Goal: Task Accomplishment & Management: Manage account settings

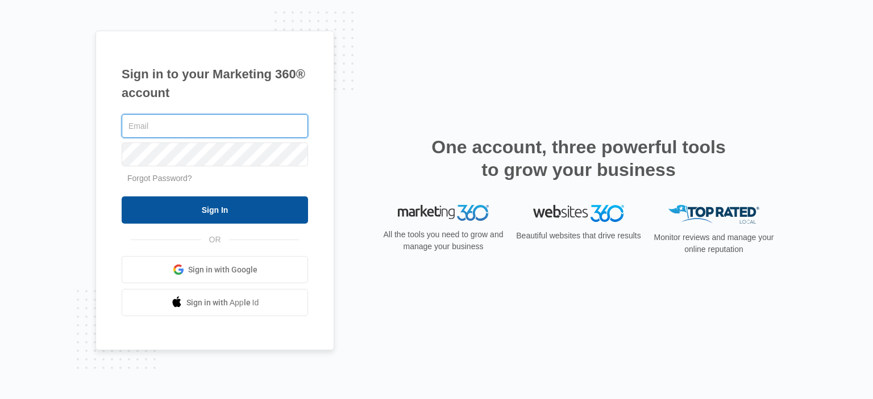
type input "[EMAIL_ADDRESS][DOMAIN_NAME]"
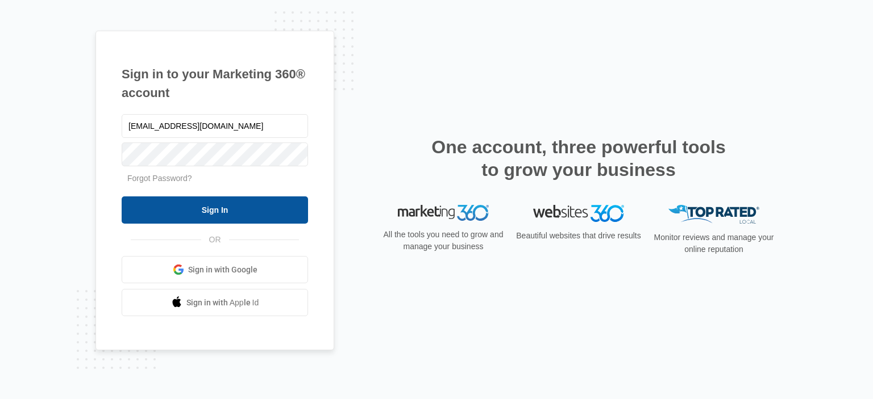
click at [247, 203] on input "Sign In" at bounding box center [215, 210] width 186 height 27
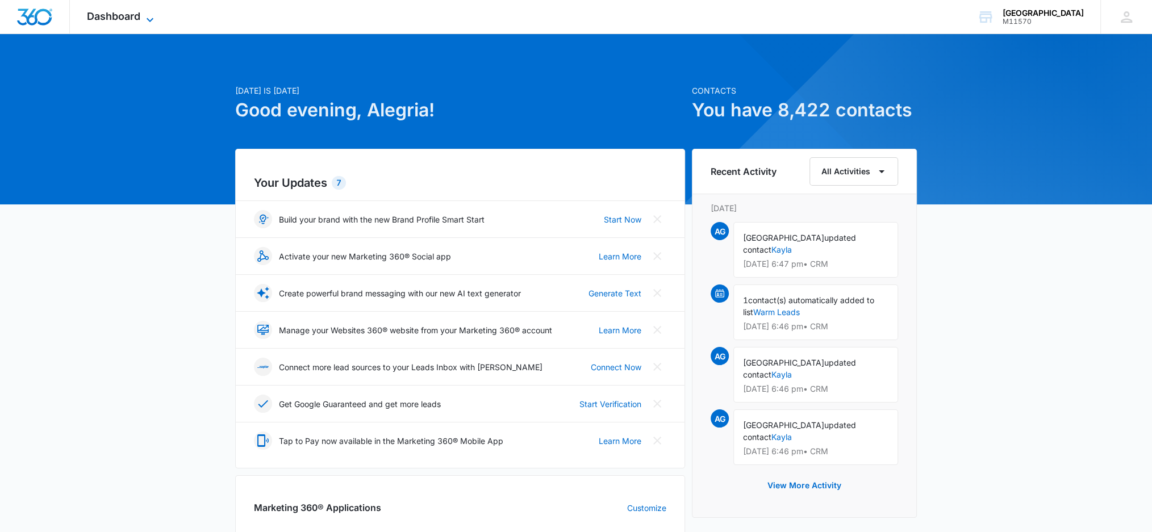
click at [100, 19] on span "Dashboard" at bounding box center [113, 16] width 53 height 12
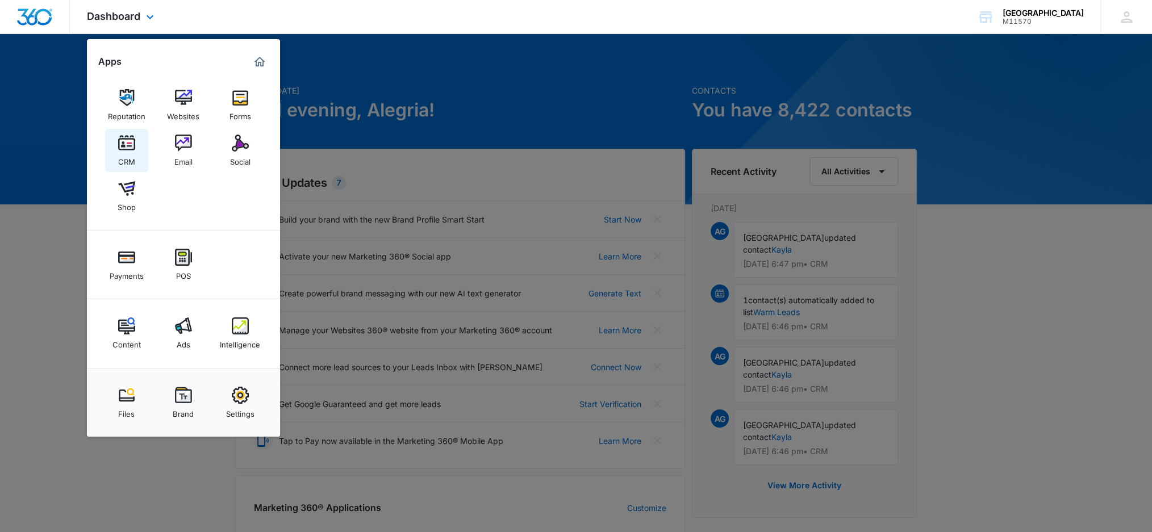
click at [128, 143] on img at bounding box center [126, 143] width 17 height 17
click at [128, 143] on div "Today is Thursday, October 9th Good evening, Alegria! Contacts You have 8,422 c…" at bounding box center [576, 529] width 1152 height 962
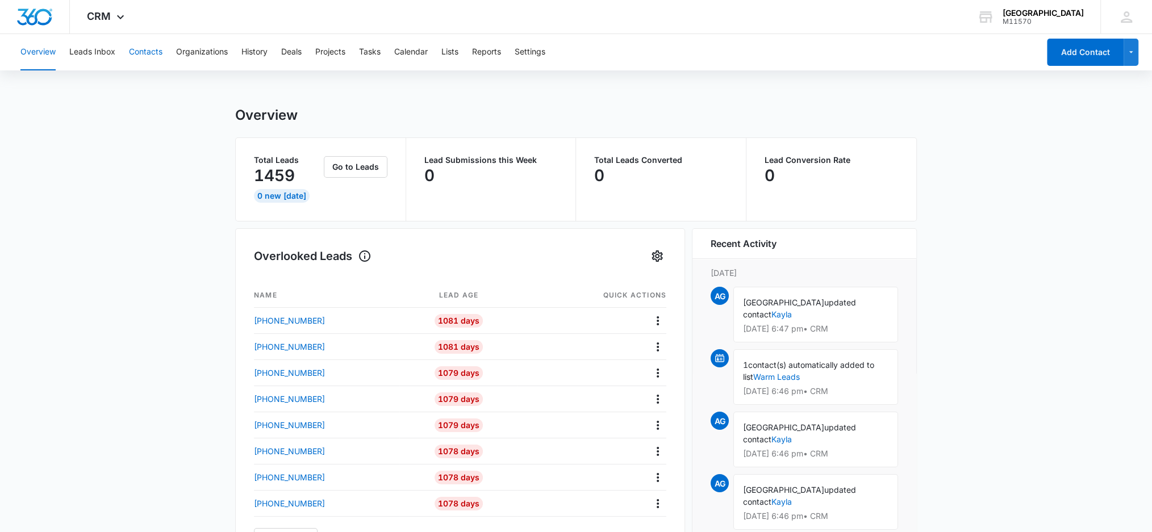
click at [157, 55] on button "Contacts" at bounding box center [146, 52] width 34 height 36
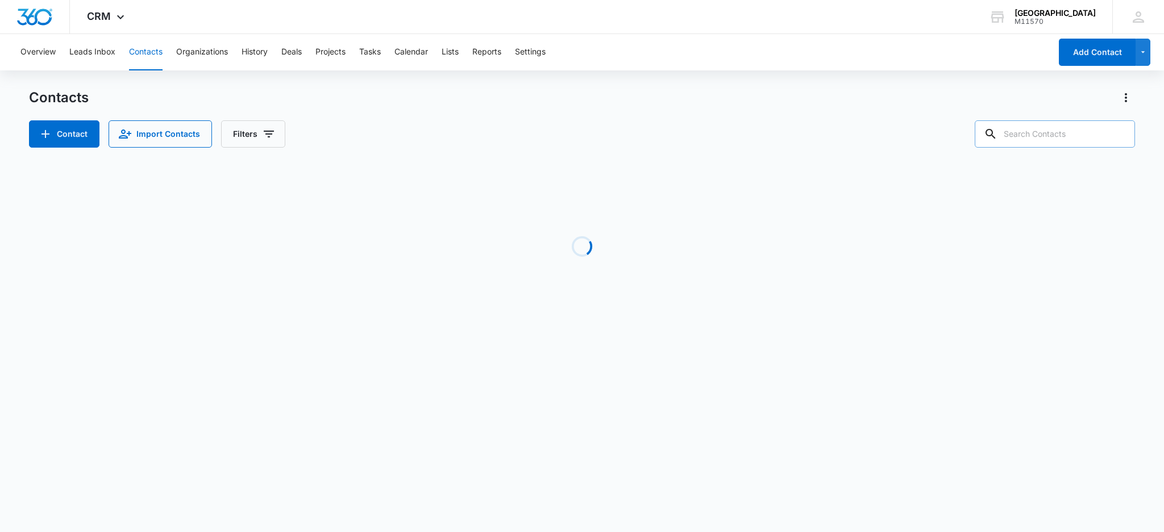
click at [1067, 135] on input "text" at bounding box center [1055, 133] width 160 height 27
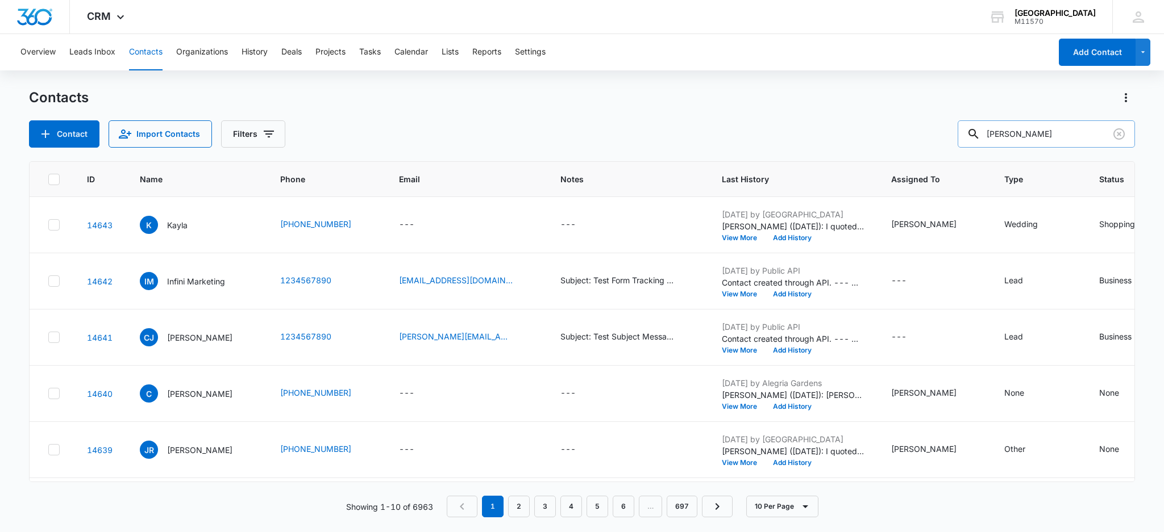
type input "yaremi roman"
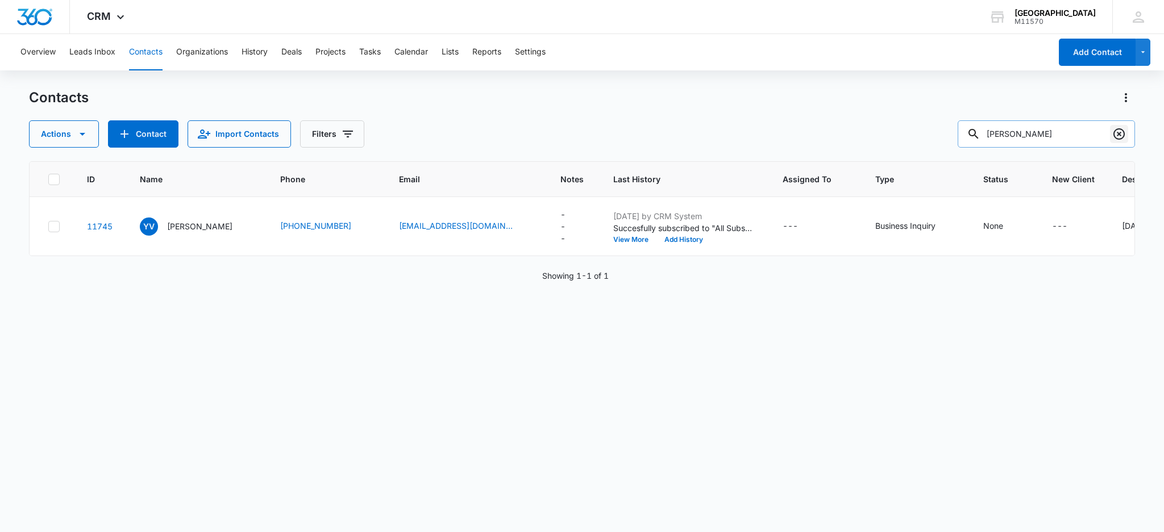
click at [1112, 132] on icon "Clear" at bounding box center [1119, 134] width 14 height 14
